Goal: Navigation & Orientation: Find specific page/section

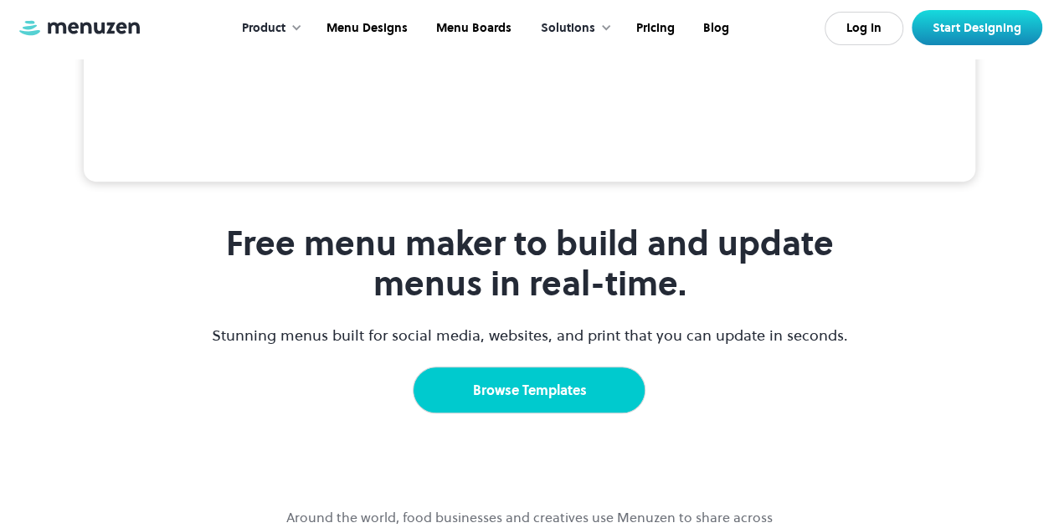
scroll to position [1123, 0]
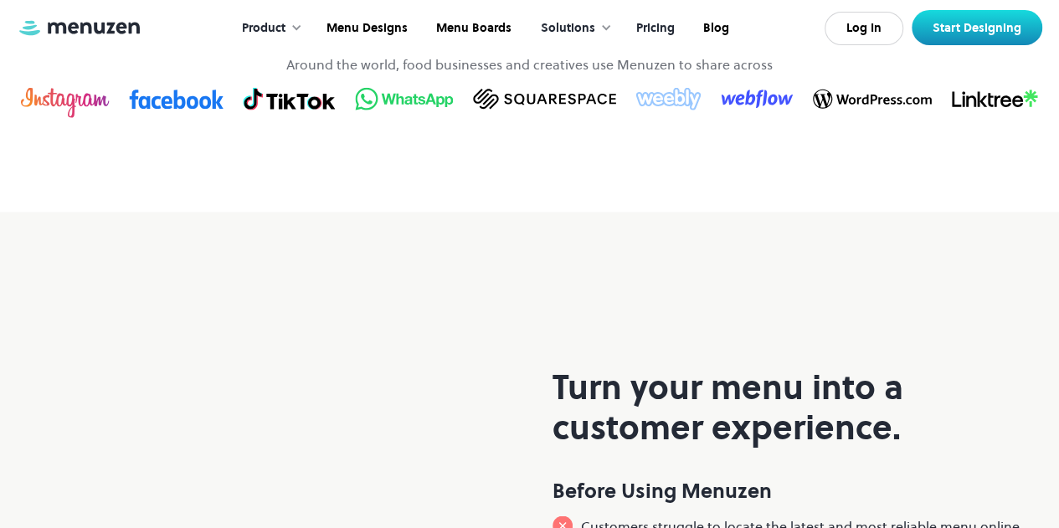
click at [658, 25] on link "Pricing" at bounding box center [654, 29] width 67 height 52
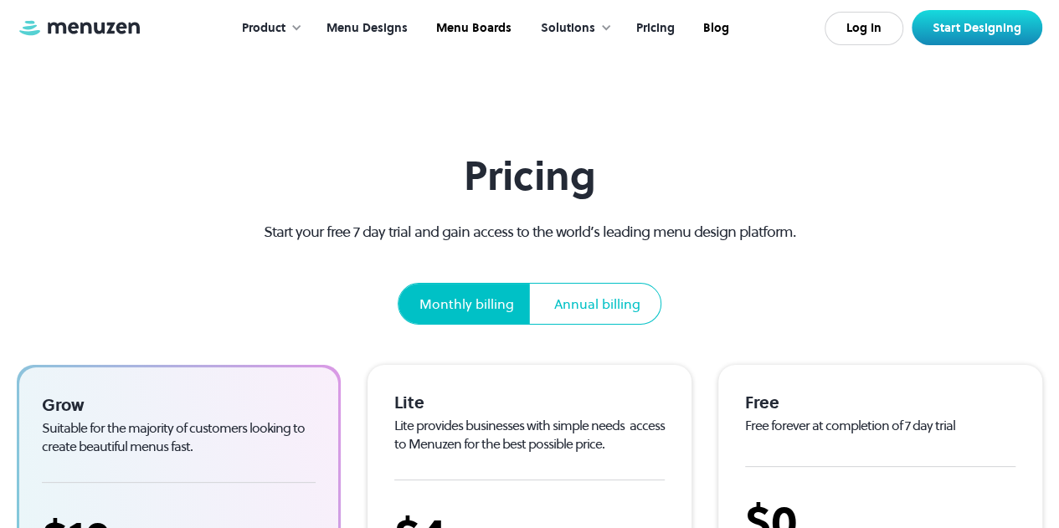
click at [348, 20] on link "Menu Designs" at bounding box center [366, 29] width 110 height 52
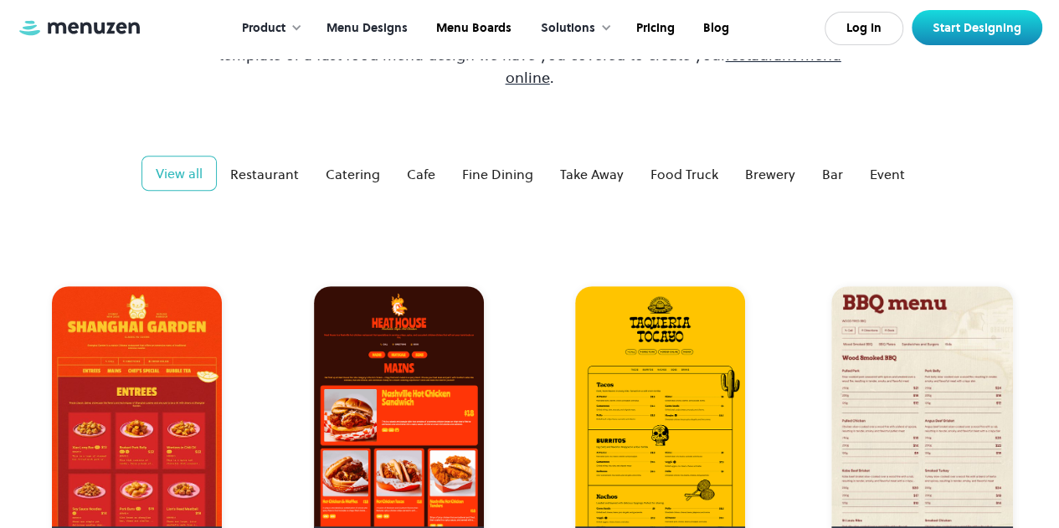
scroll to position [251, 0]
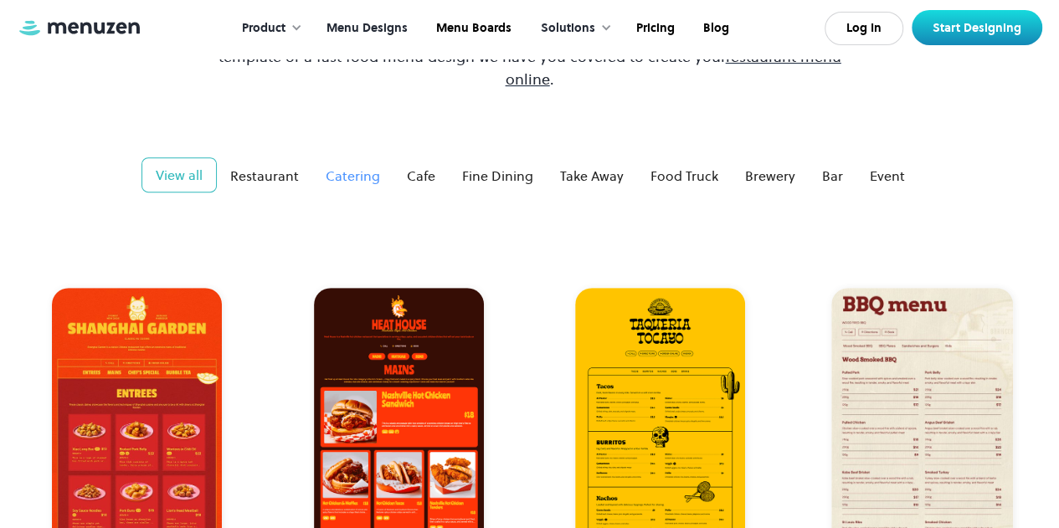
click at [371, 166] on div "Catering" at bounding box center [353, 176] width 54 height 20
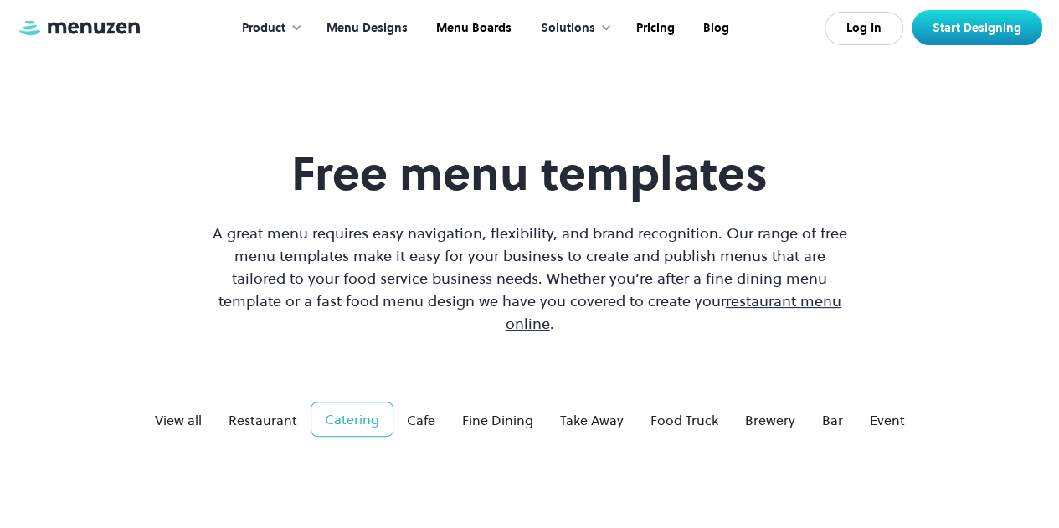
scroll to position [0, 0]
